Goal: Navigation & Orientation: Find specific page/section

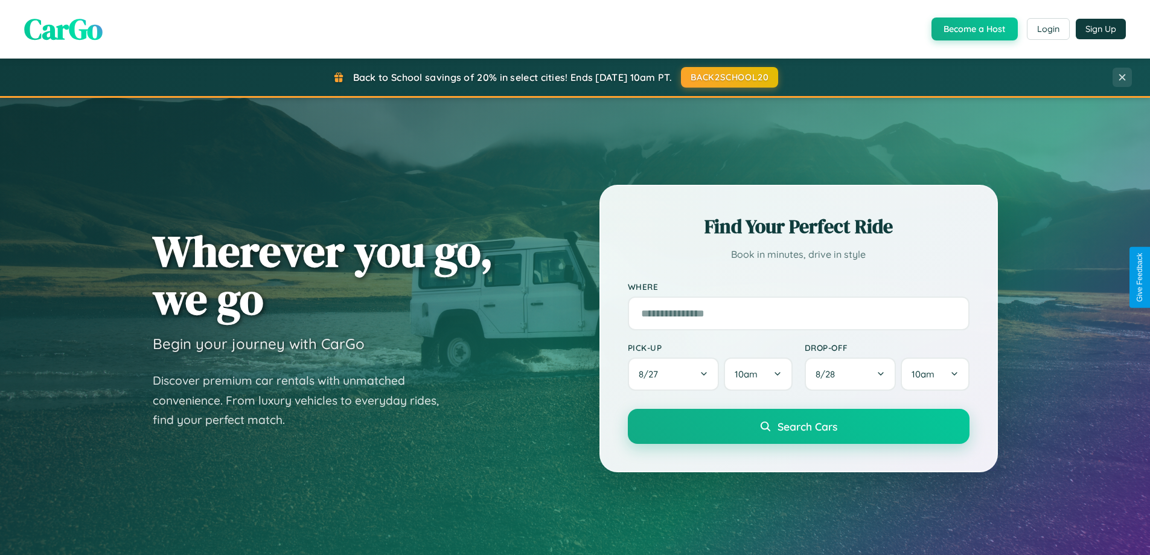
scroll to position [520, 0]
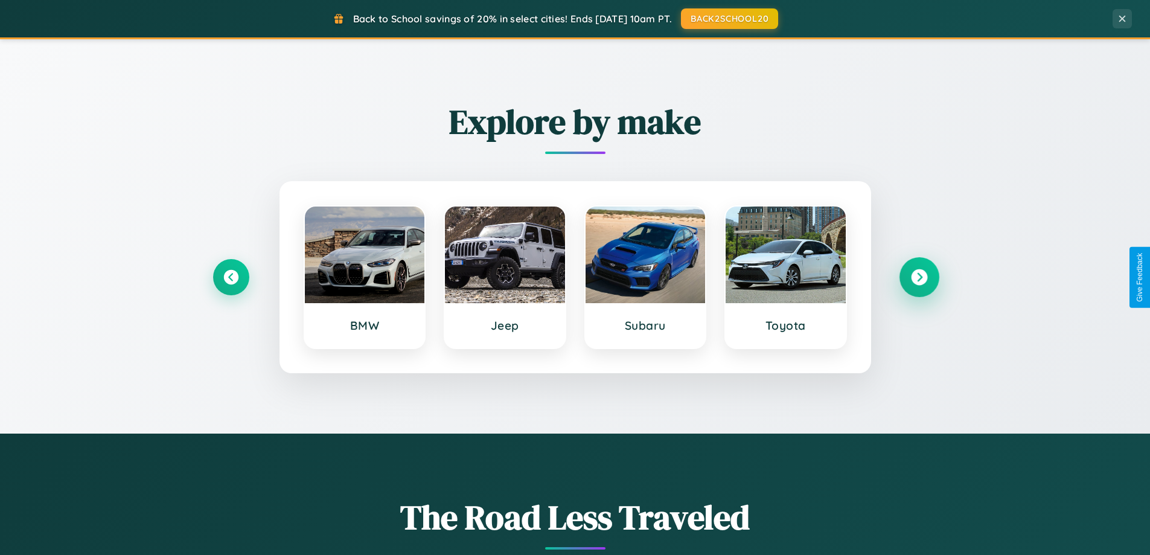
click at [919, 277] on icon at bounding box center [919, 277] width 16 height 16
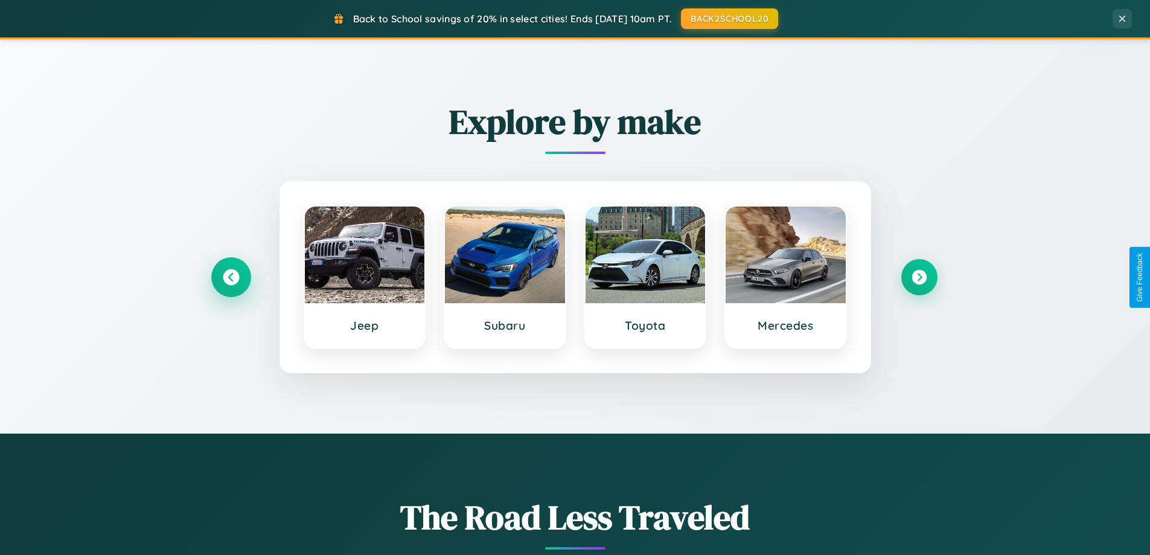
click at [231, 277] on icon at bounding box center [231, 277] width 16 height 16
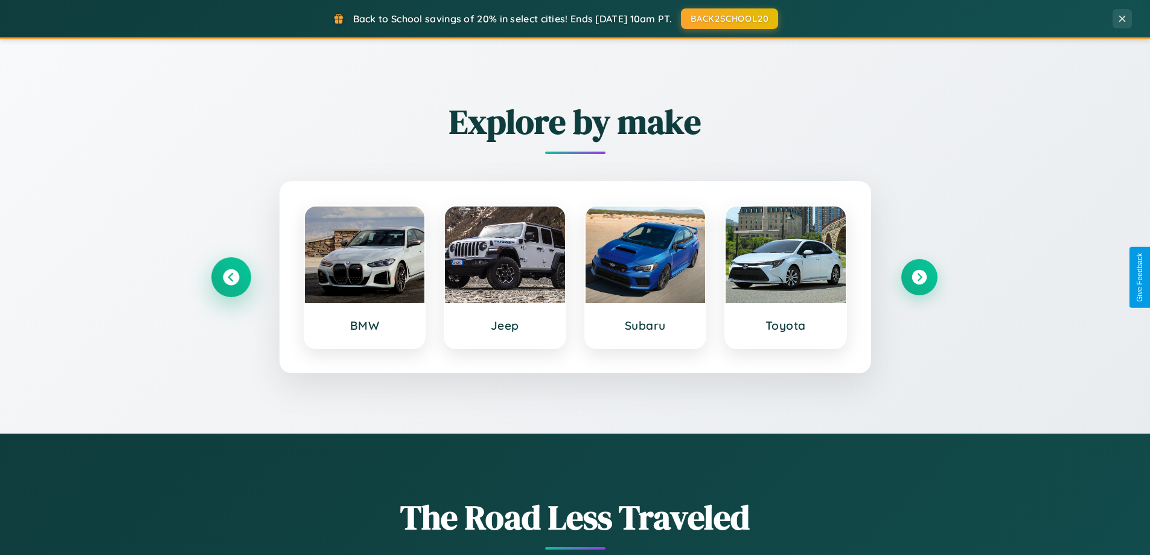
click at [231, 277] on icon at bounding box center [231, 277] width 16 height 16
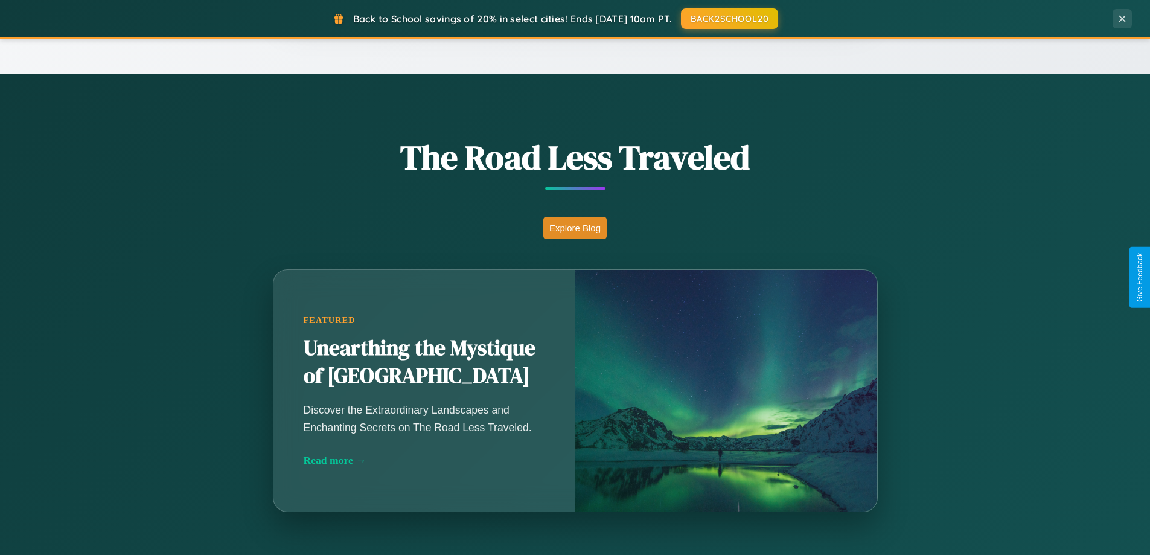
scroll to position [2323, 0]
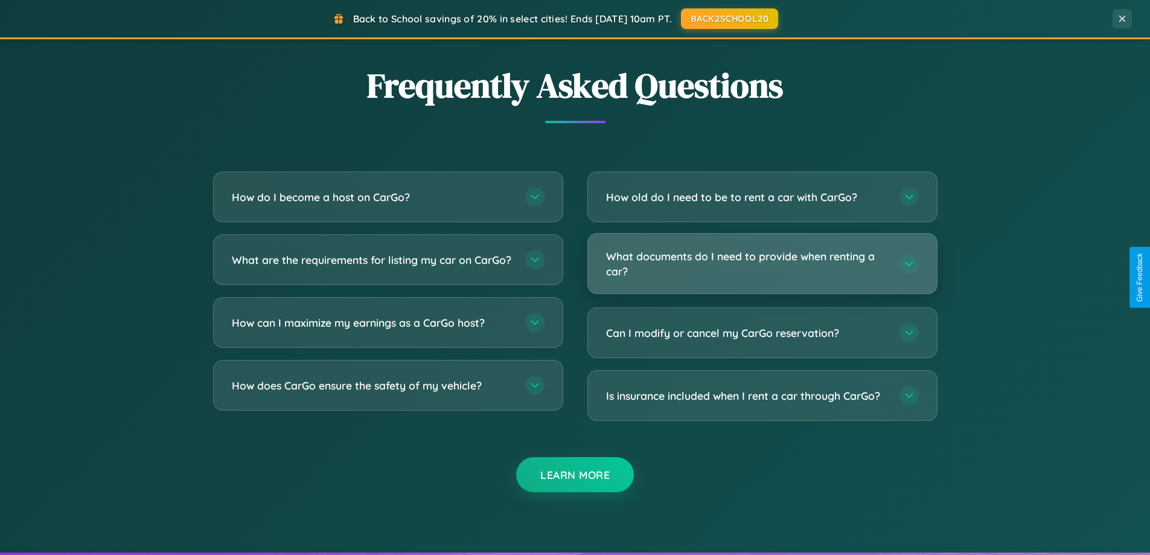
click at [762, 263] on h3 "What documents do I need to provide when renting a car?" at bounding box center [746, 264] width 281 height 30
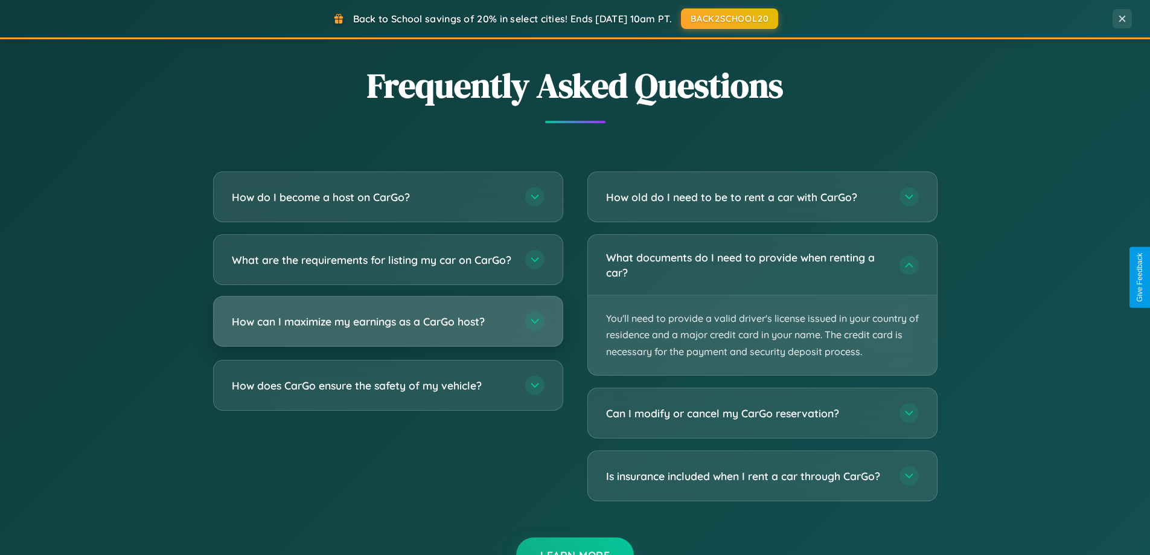
click at [388, 329] on h3 "How can I maximize my earnings as a CarGo host?" at bounding box center [372, 321] width 281 height 15
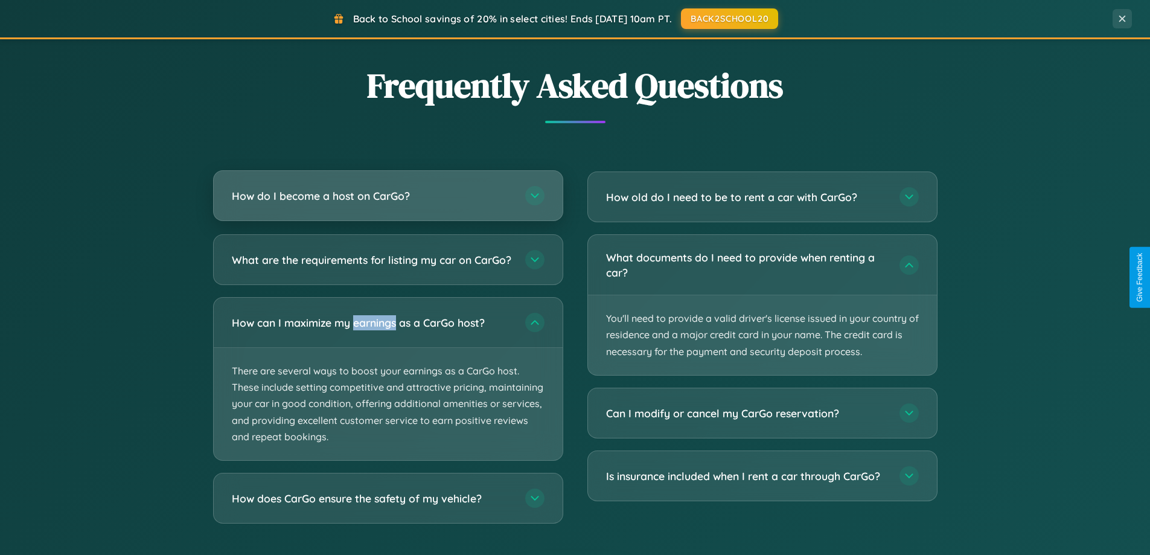
click at [388, 197] on h3 "How do I become a host on CarGo?" at bounding box center [372, 195] width 281 height 15
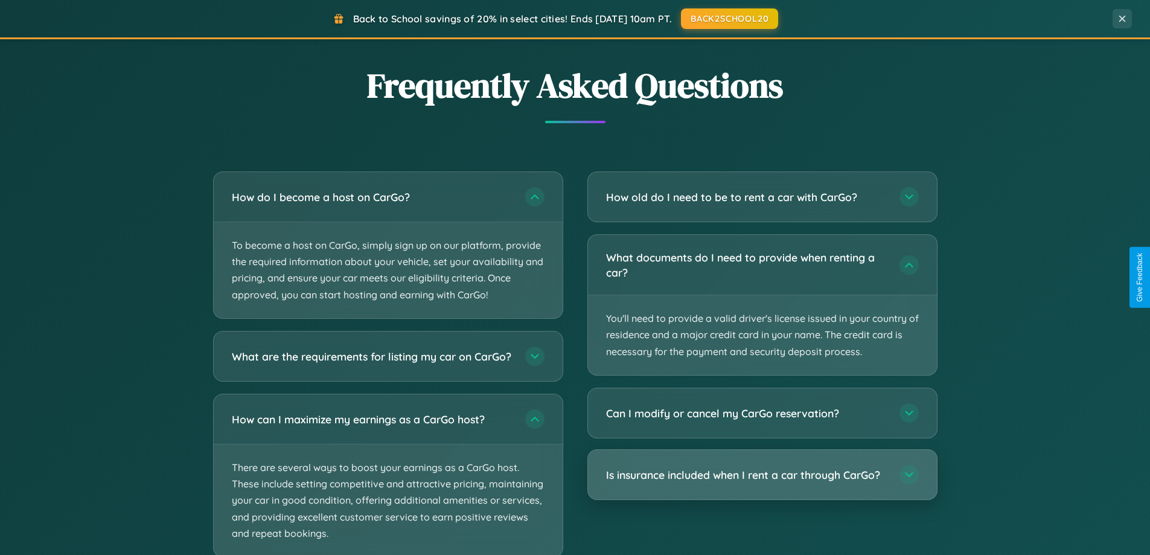
click at [762, 475] on h3 "Is insurance included when I rent a car through CarGo?" at bounding box center [746, 474] width 281 height 15
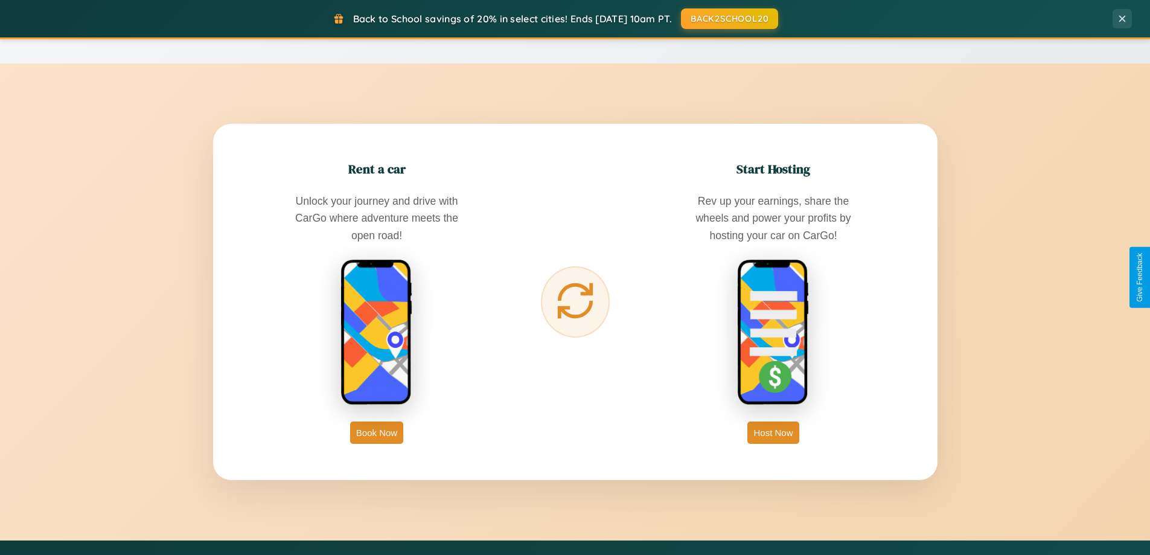
scroll to position [0, 0]
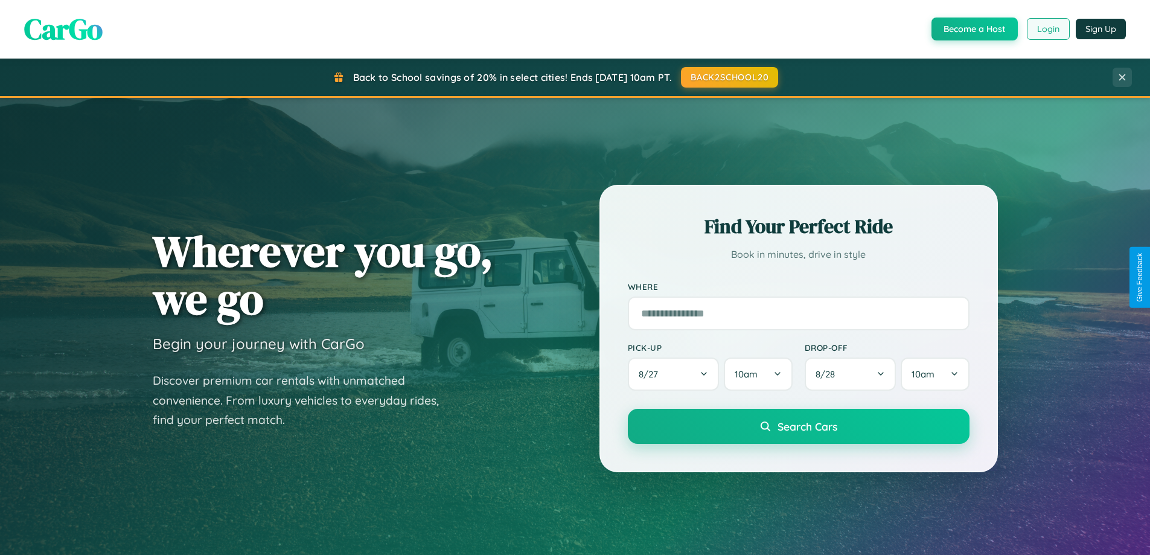
click at [1047, 29] on button "Login" at bounding box center [1048, 29] width 43 height 22
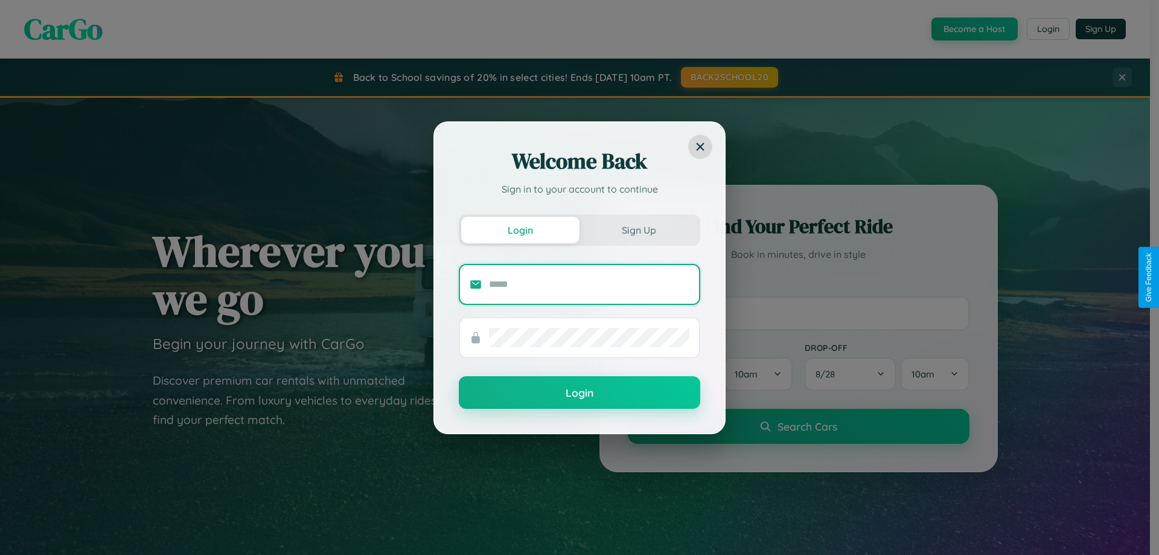
click at [589, 284] on input "text" at bounding box center [589, 284] width 200 height 19
type input "**********"
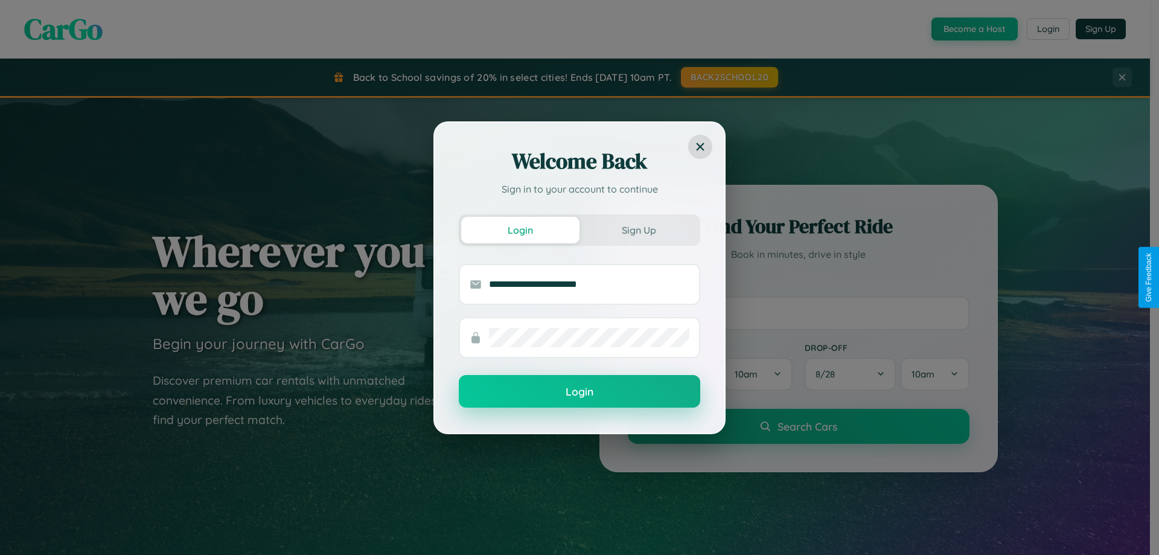
click at [579, 392] on button "Login" at bounding box center [579, 391] width 241 height 33
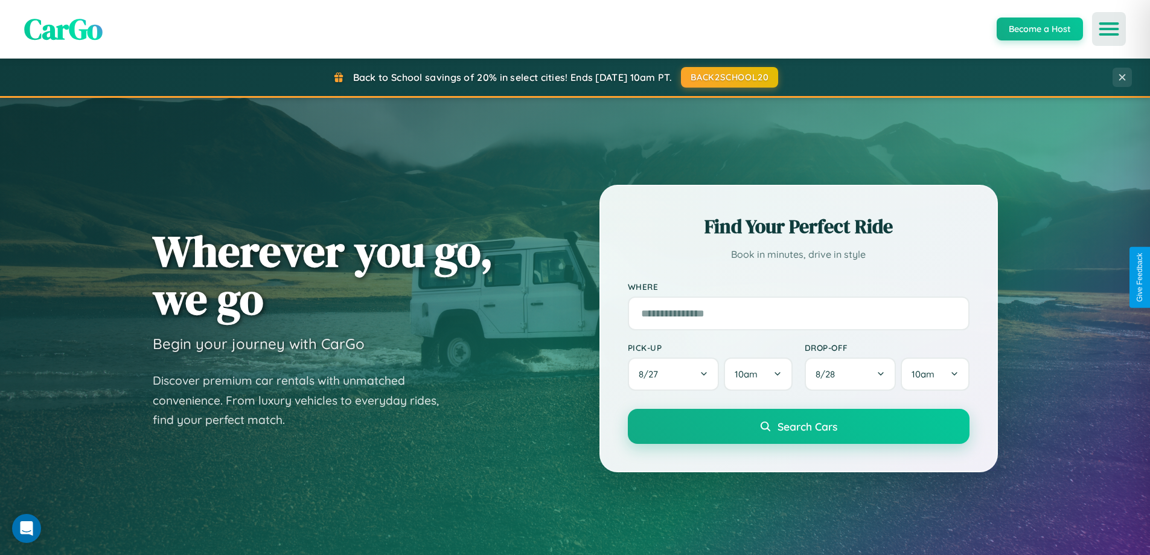
click at [1109, 29] on icon "Open menu" at bounding box center [1109, 29] width 18 height 11
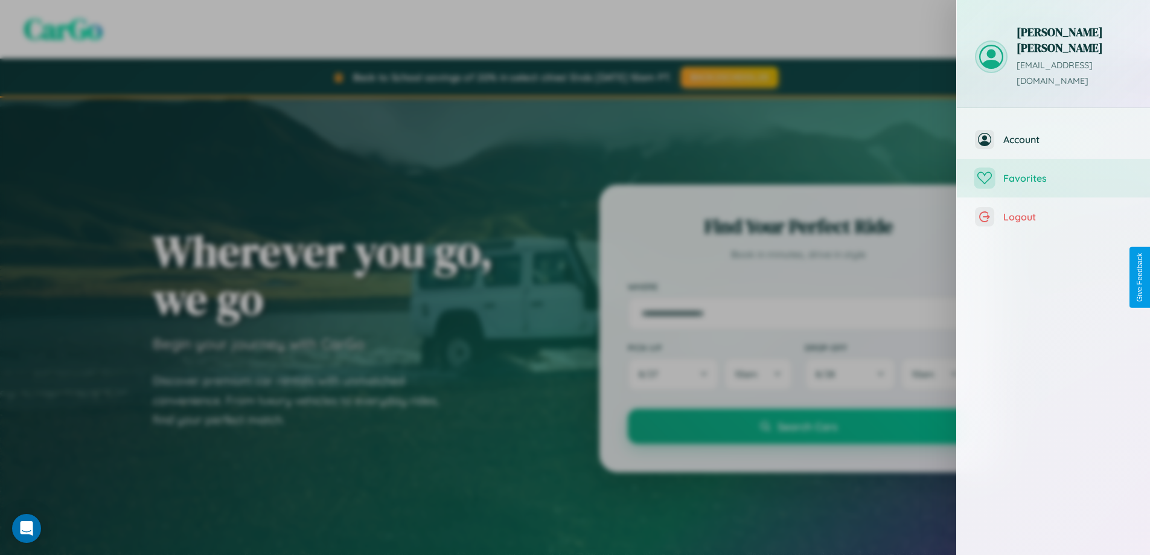
click at [1053, 172] on span "Favorites" at bounding box center [1067, 178] width 129 height 12
